Goal: Information Seeking & Learning: Understand process/instructions

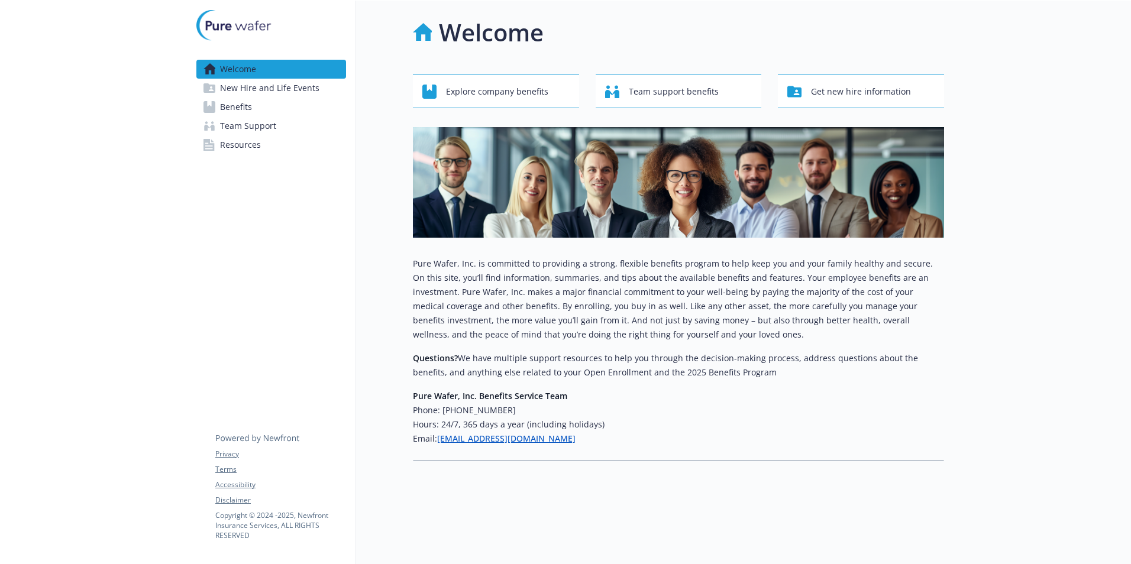
click at [227, 108] on span "Benefits" at bounding box center [236, 107] width 32 height 19
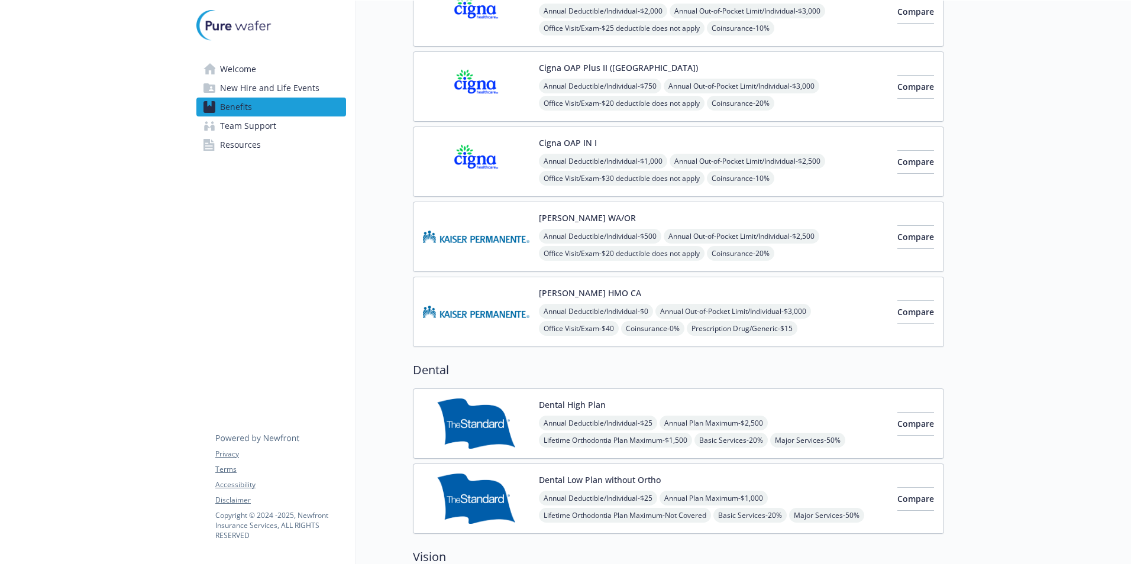
scroll to position [237, 0]
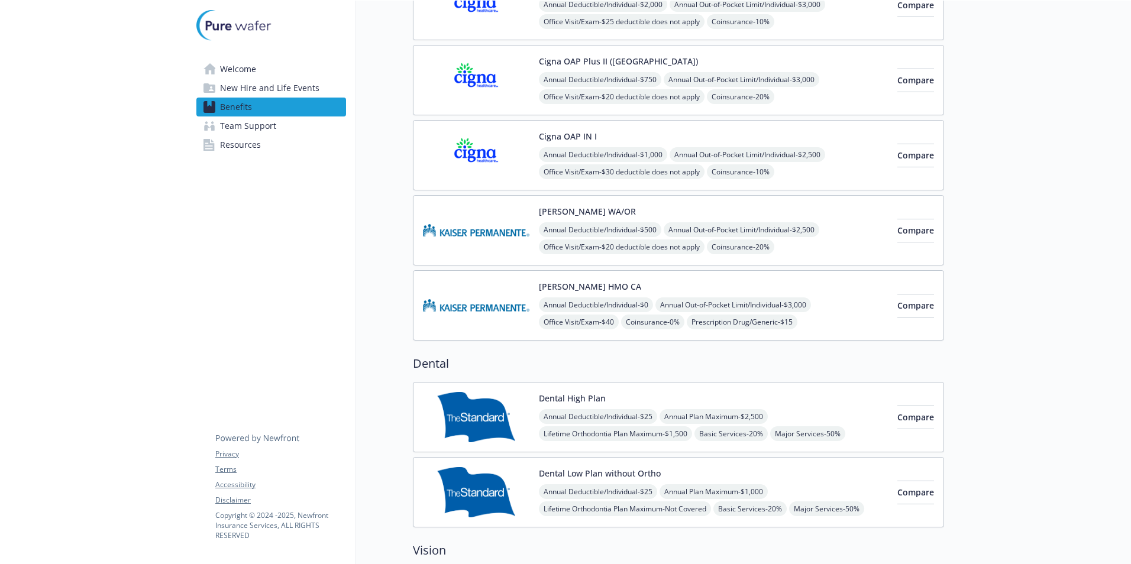
click at [575, 395] on button "Dental High Plan" at bounding box center [572, 398] width 67 height 12
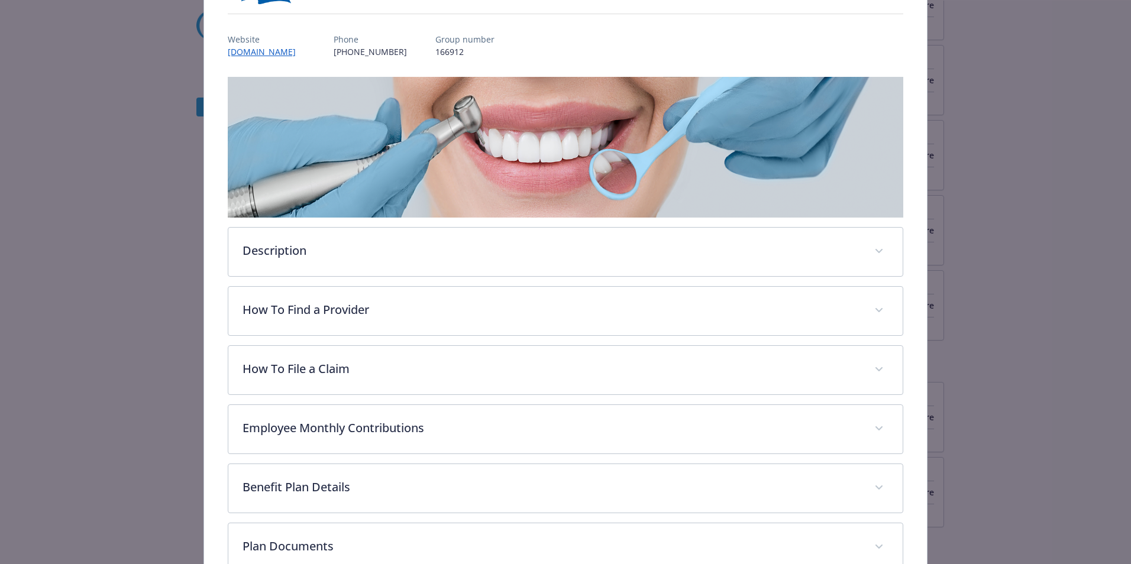
scroll to position [154, 0]
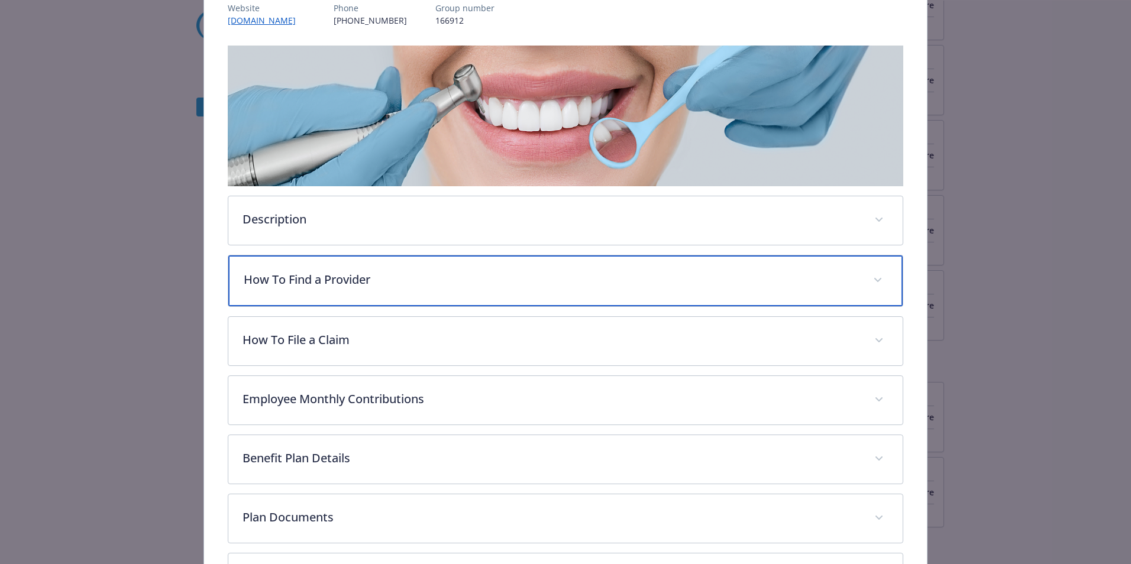
click at [359, 276] on p "How To Find a Provider" at bounding box center [551, 280] width 615 height 18
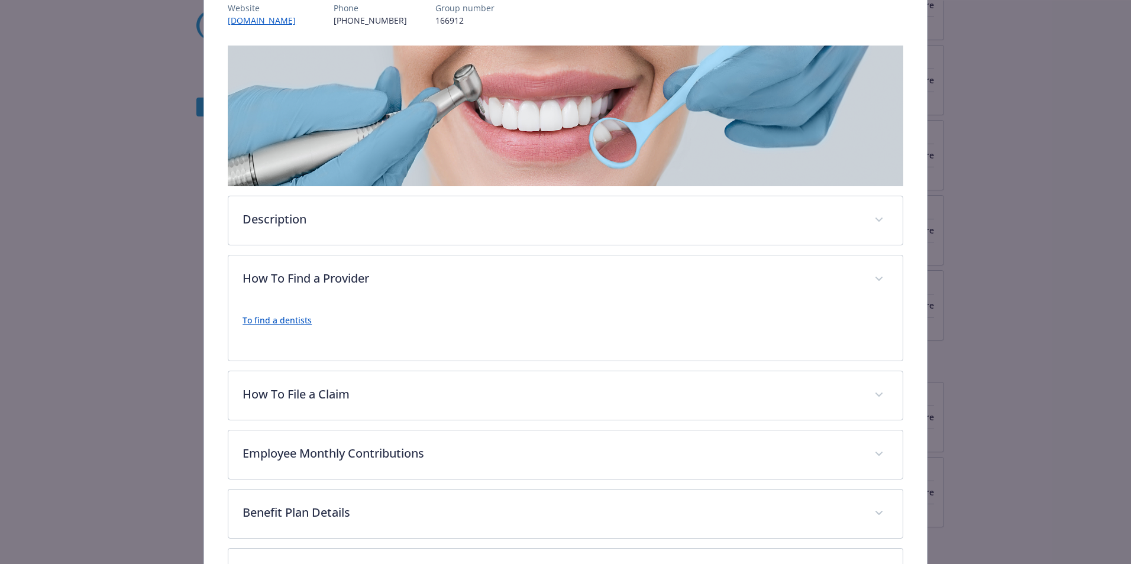
click at [281, 320] on link "To find a dentists" at bounding box center [276, 320] width 69 height 11
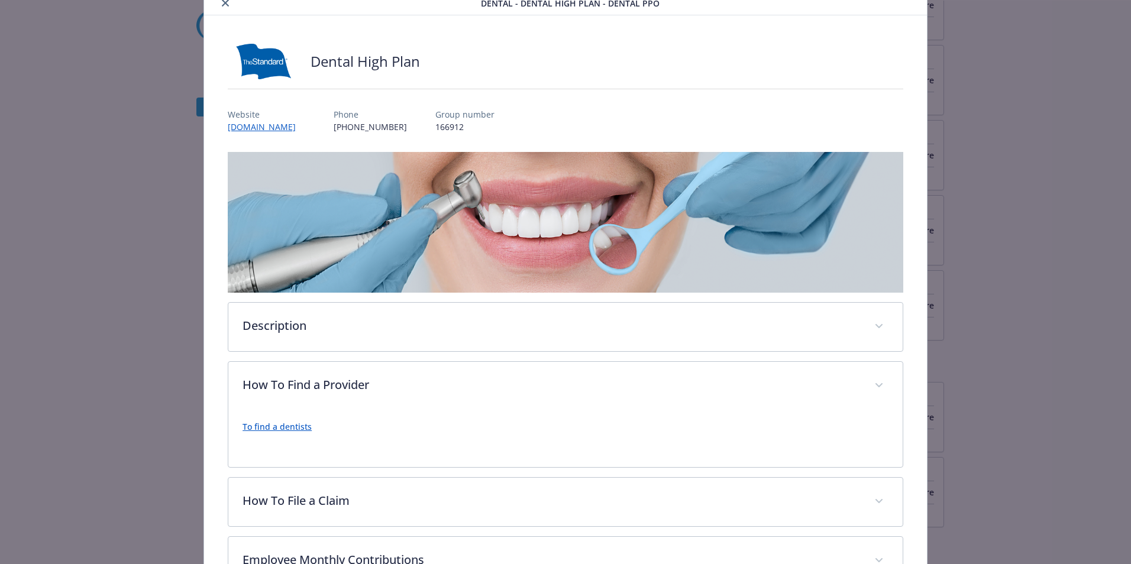
scroll to position [0, 0]
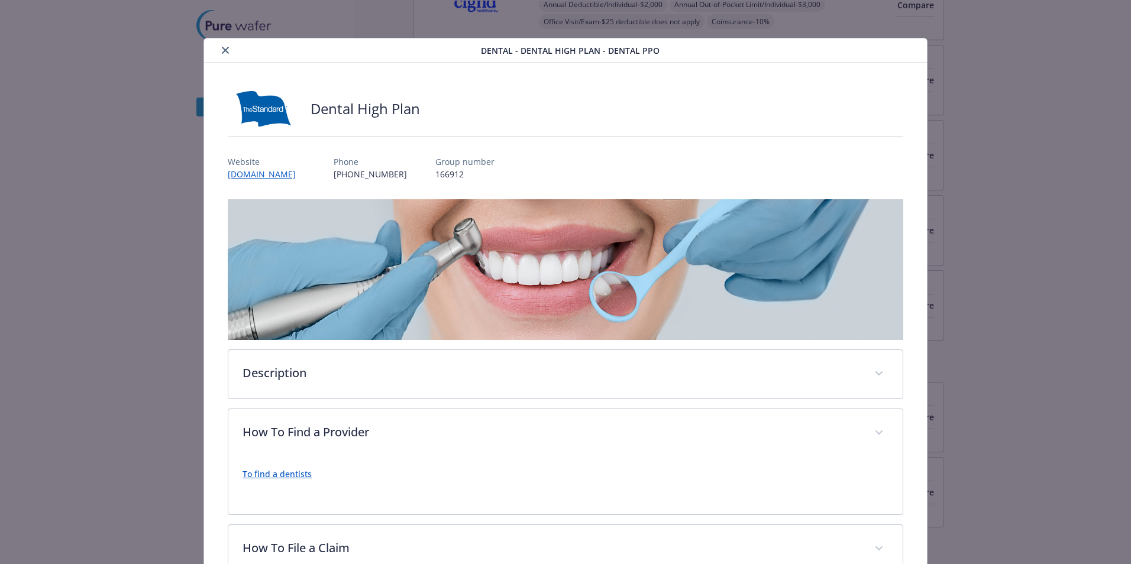
click at [222, 50] on icon "close" at bounding box center [225, 50] width 7 height 7
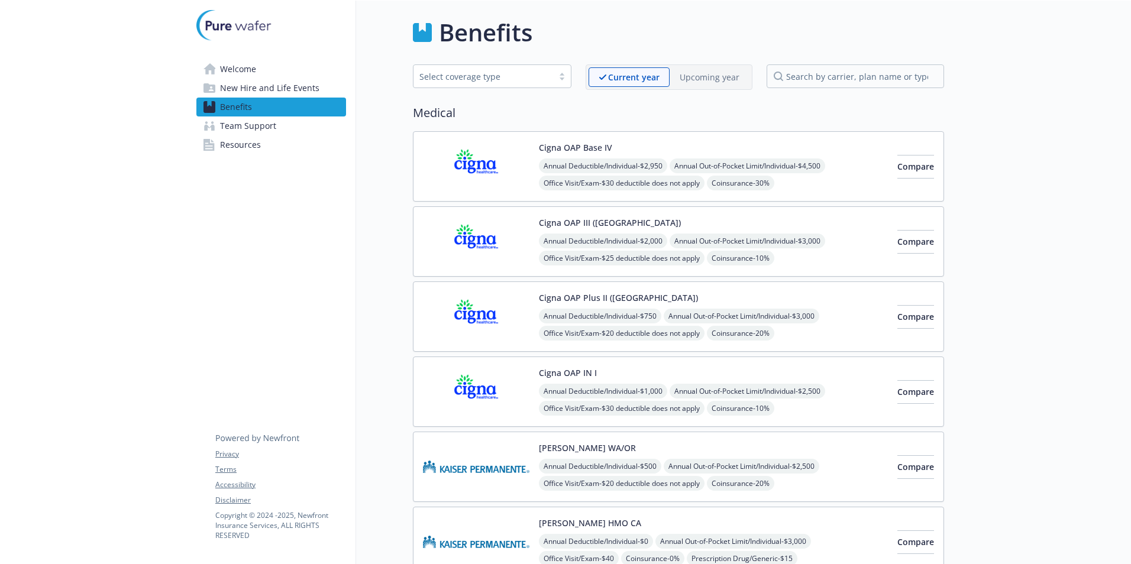
drag, startPoint x: 289, startPoint y: 231, endPoint x: 295, endPoint y: 224, distance: 9.6
